Goal: Find specific page/section: Find specific page/section

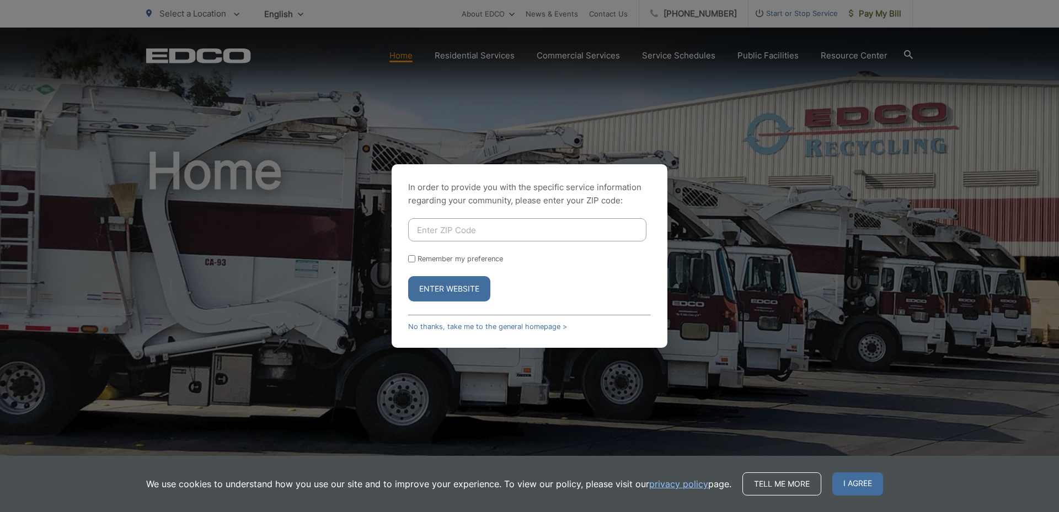
click at [462, 226] on input "Enter ZIP Code" at bounding box center [527, 229] width 238 height 23
type input "91977"
click at [464, 286] on button "Enter Website" at bounding box center [449, 288] width 82 height 25
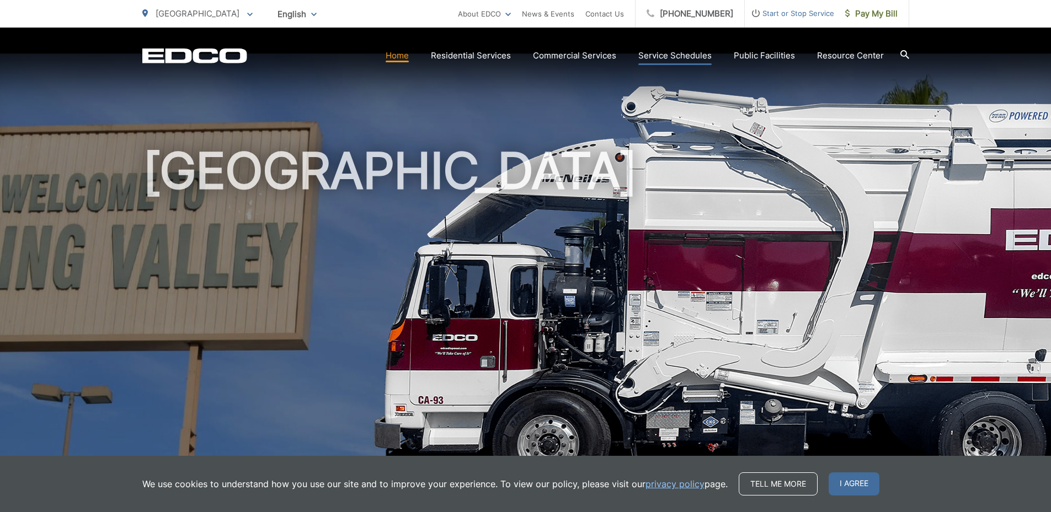
click at [671, 55] on link "Service Schedules" at bounding box center [674, 55] width 73 height 13
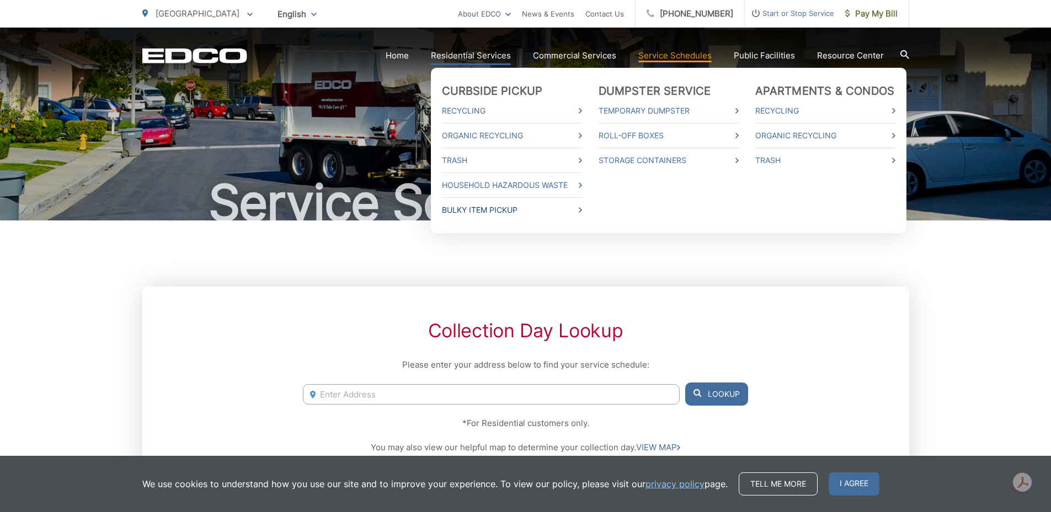
click at [505, 207] on link "Bulky Item Pickup" at bounding box center [512, 210] width 140 height 13
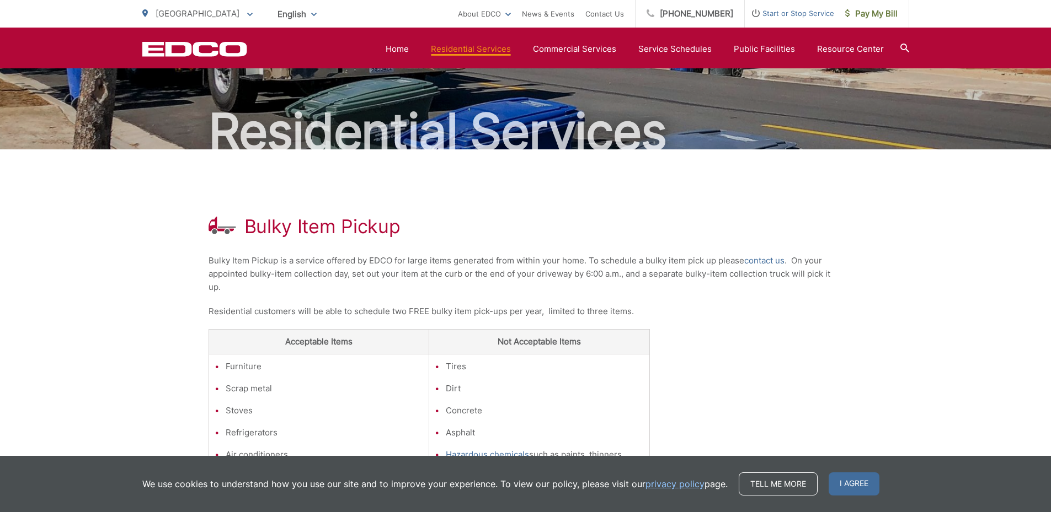
scroll to position [65, 0]
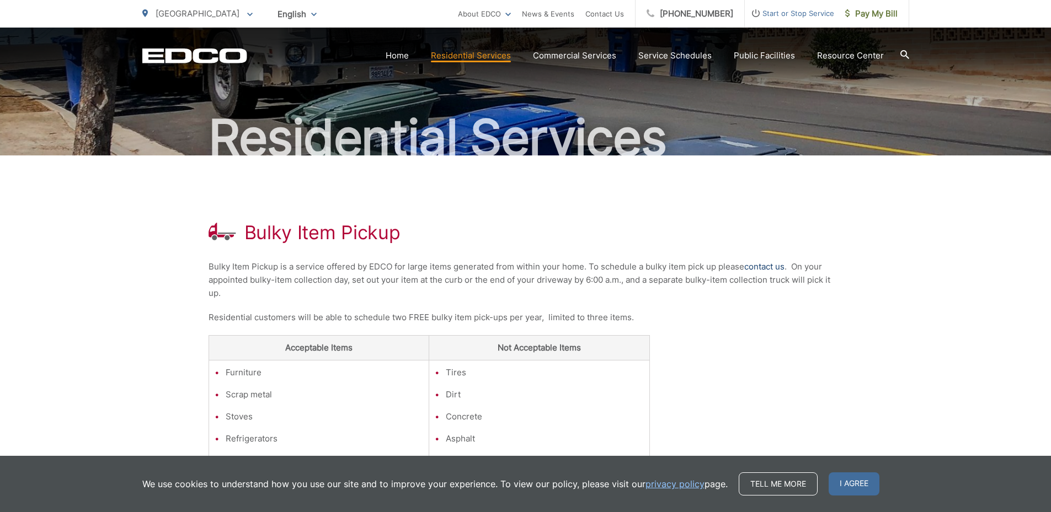
click at [768, 261] on link "contact us" at bounding box center [764, 266] width 40 height 13
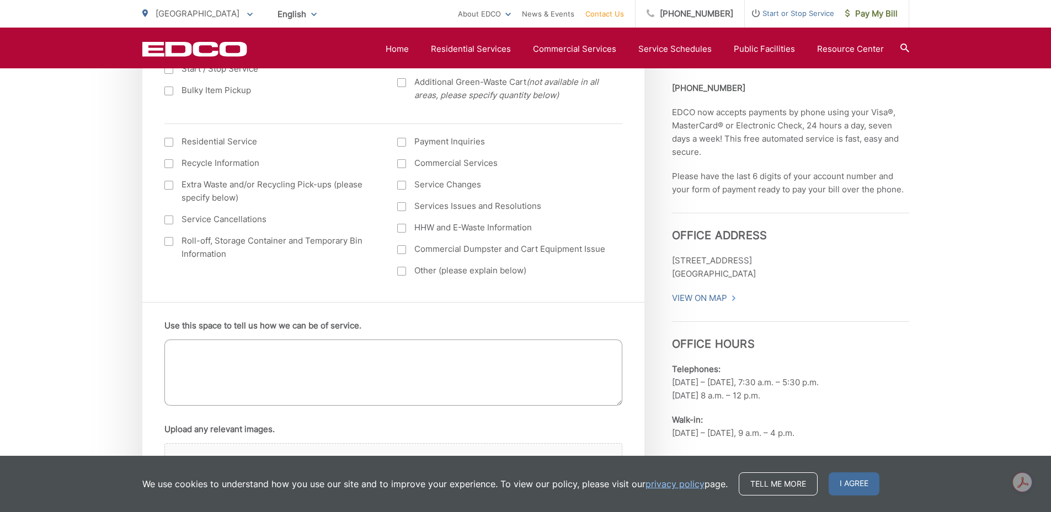
scroll to position [441, 0]
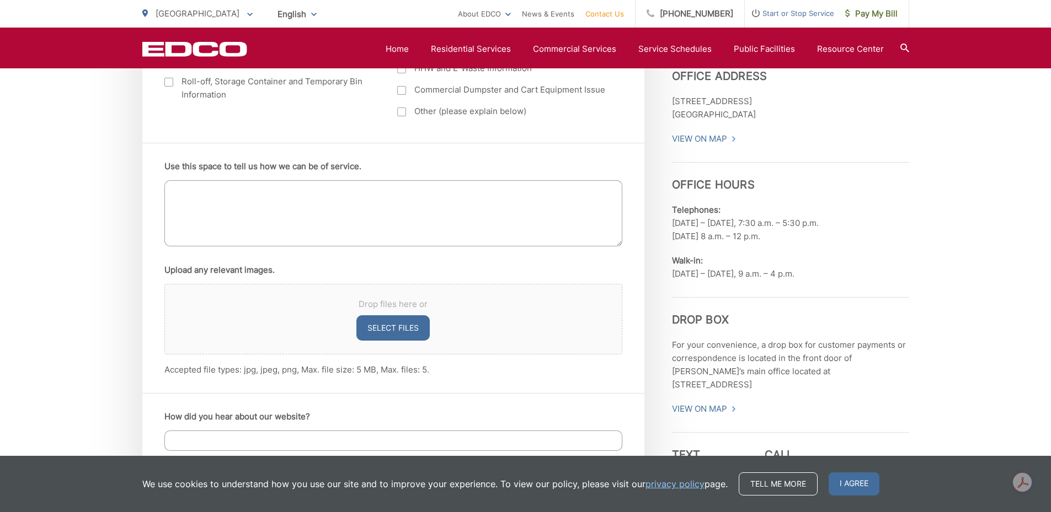
scroll to position [717, 0]
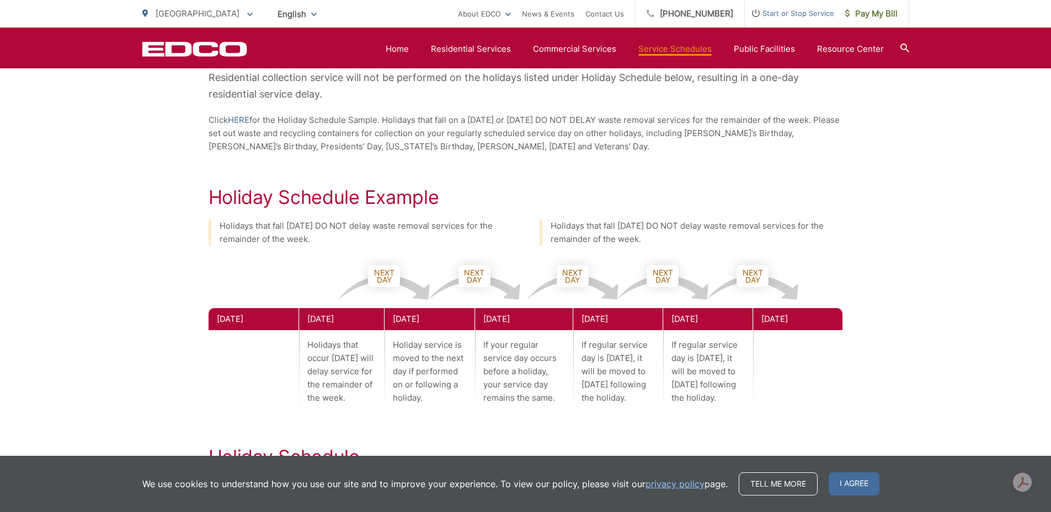
scroll to position [360, 0]
